Goal: Obtain resource: Download file/media

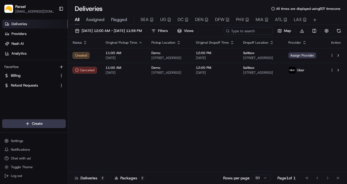
click at [91, 24] on button "Assigned" at bounding box center [95, 19] width 19 height 9
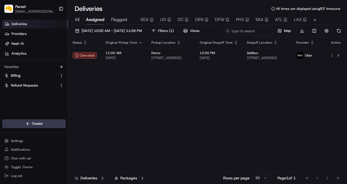
click at [79, 19] on span "All" at bounding box center [77, 19] width 5 height 7
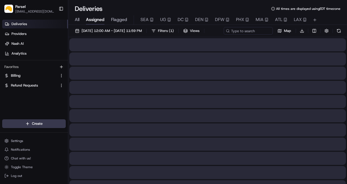
click at [96, 23] on button "Assigned" at bounding box center [95, 19] width 19 height 9
click at [100, 31] on span "[DATE] 12:00 AM - [DATE] 11:59 PM" at bounding box center [112, 30] width 60 height 5
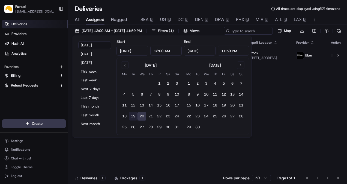
click at [132, 115] on button "19" at bounding box center [133, 116] width 9 height 9
type input "[DATE]"
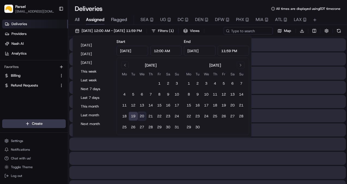
click at [132, 115] on button "19" at bounding box center [133, 116] width 9 height 9
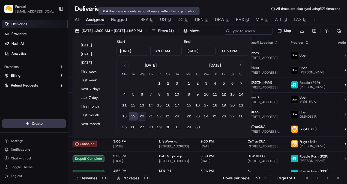
click at [142, 7] on div "Deliveries All times are displayed using EDT timezone" at bounding box center [207, 8] width 279 height 9
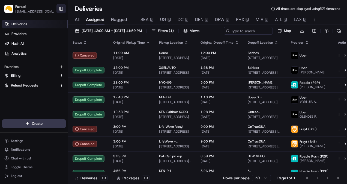
click at [62, 7] on button "Toggle Sidebar" at bounding box center [60, 8] width 9 height 9
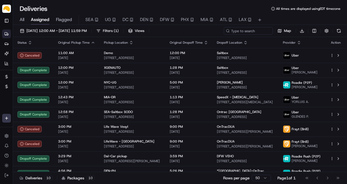
click at [20, 20] on span "All" at bounding box center [22, 19] width 5 height 7
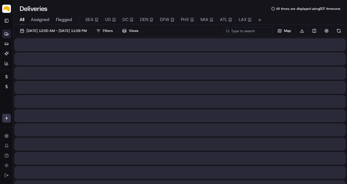
click at [34, 20] on span "Assigned" at bounding box center [40, 19] width 19 height 7
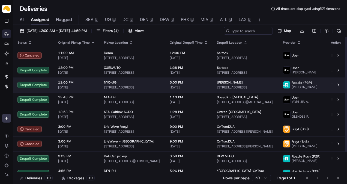
click at [237, 84] on div "[PERSON_NAME]" at bounding box center [245, 82] width 57 height 4
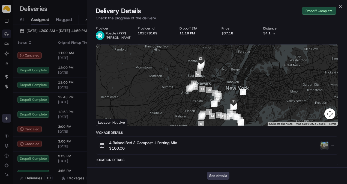
click at [327, 148] on img "button" at bounding box center [324, 145] width 8 height 8
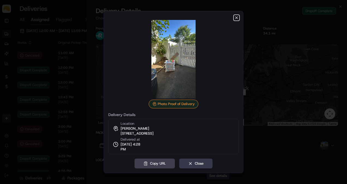
click at [236, 18] on icon "button" at bounding box center [236, 18] width 2 height 2
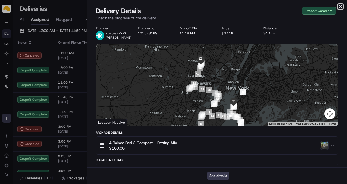
click at [339, 7] on icon "button" at bounding box center [340, 6] width 4 height 4
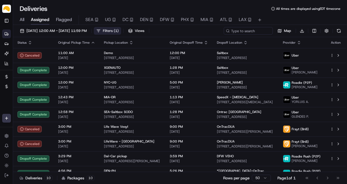
click at [119, 31] on span "Filters ( 1 )" at bounding box center [111, 30] width 16 height 5
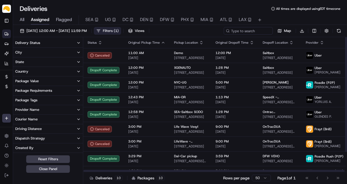
click at [62, 41] on button "Delivery Status" at bounding box center [48, 42] width 70 height 9
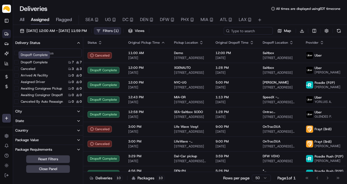
click at [38, 63] on label "Dropoff Complete" at bounding box center [34, 62] width 27 height 4
click at [19, 63] on button "Dropoff Complete" at bounding box center [16, 62] width 4 height 4
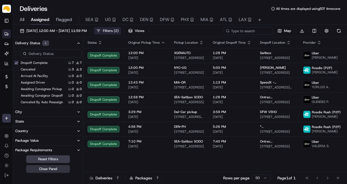
click at [58, 165] on button "Close Panel" at bounding box center [48, 169] width 44 height 8
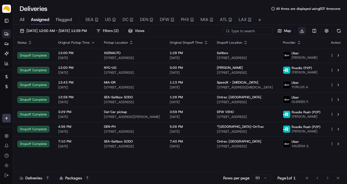
click at [301, 31] on html "Parsel [EMAIL_ADDRESS][PERSON_NAME][DOMAIN_NAME] Toggle Sidebar Deliveries Prov…" at bounding box center [173, 92] width 347 height 184
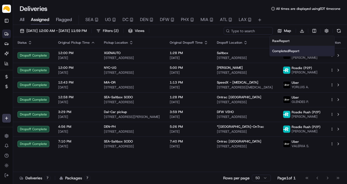
click at [286, 47] on div "Completed Report" at bounding box center [301, 51] width 65 height 10
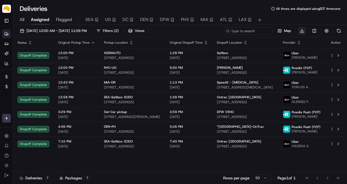
click at [302, 32] on html "Parsel [EMAIL_ADDRESS][PERSON_NAME][DOMAIN_NAME] Toggle Sidebar Deliveries Prov…" at bounding box center [173, 92] width 347 height 184
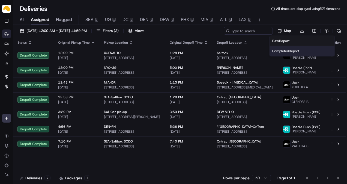
click at [296, 54] on div "Completed Report" at bounding box center [301, 51] width 65 height 10
click at [300, 31] on html "Parsel [EMAIL_ADDRESS][PERSON_NAME][DOMAIN_NAME] Toggle Sidebar Deliveries Prov…" at bounding box center [173, 92] width 347 height 184
click at [288, 50] on span "Completed Report" at bounding box center [285, 51] width 27 height 4
